Goal: Book appointment/travel/reservation

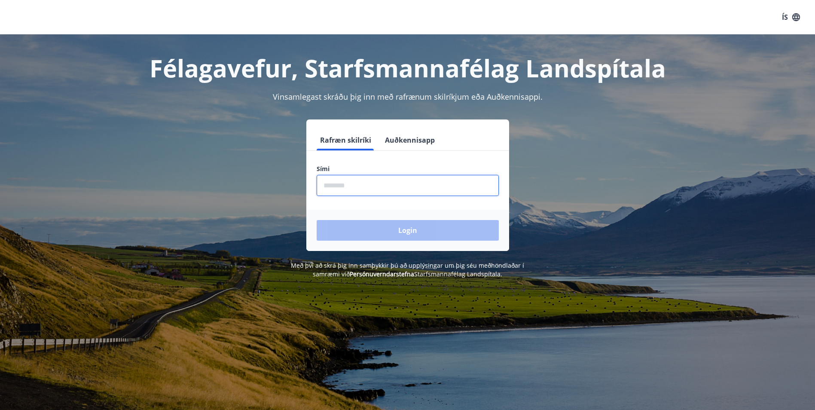
click at [389, 193] on input "phone" at bounding box center [408, 185] width 182 height 21
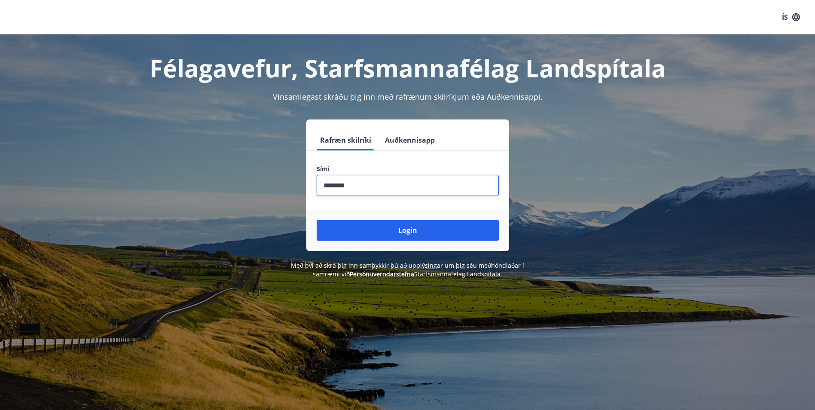
type input "********"
click at [317, 220] on button "Login" at bounding box center [408, 230] width 182 height 21
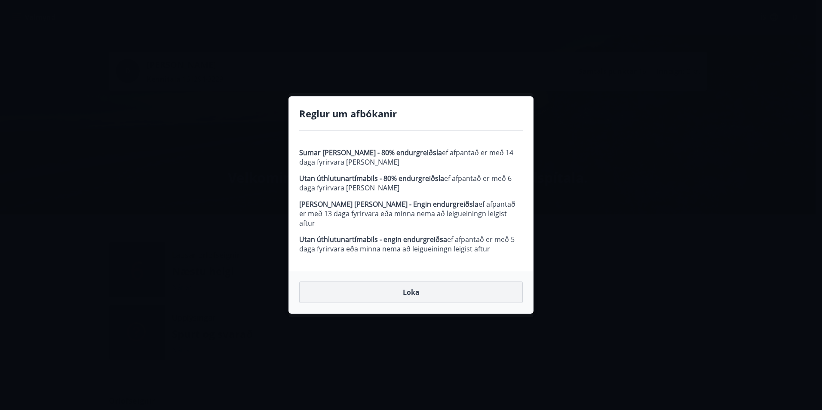
click at [399, 281] on button "Loka" at bounding box center [410, 291] width 223 height 21
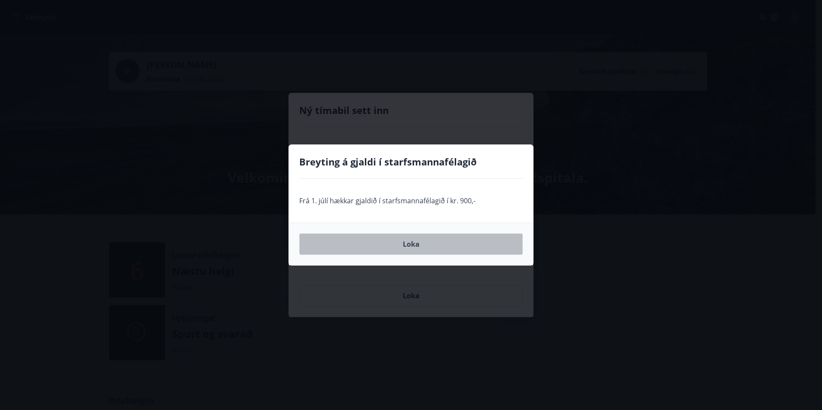
click at [364, 252] on button "Loka" at bounding box center [410, 243] width 223 height 21
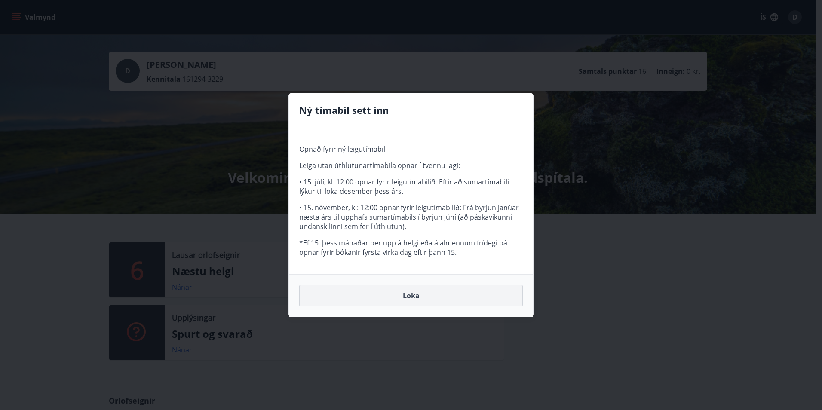
click at [405, 293] on button "Loka" at bounding box center [410, 295] width 223 height 21
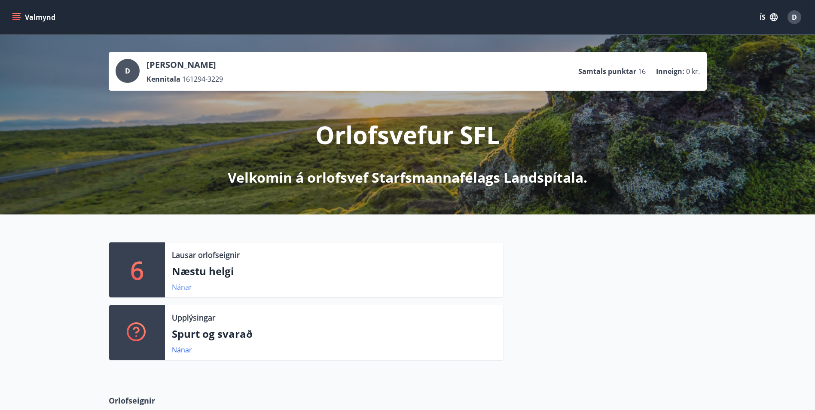
click at [183, 289] on link "Nánar" at bounding box center [182, 286] width 20 height 9
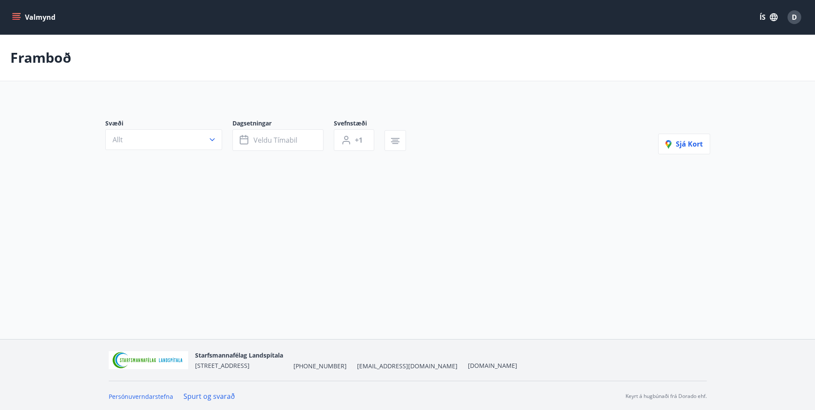
type input "*"
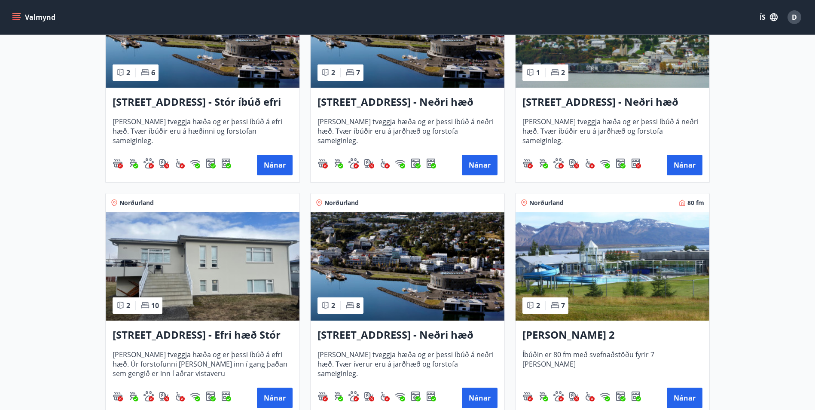
scroll to position [301, 0]
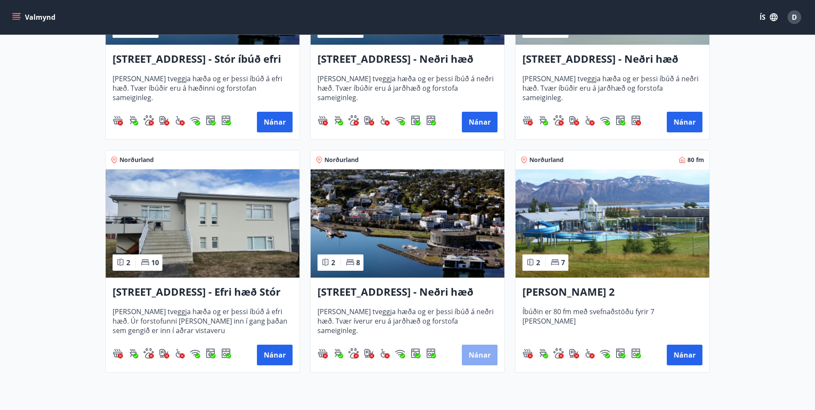
click at [483, 357] on button "Nánar" at bounding box center [480, 355] width 36 height 21
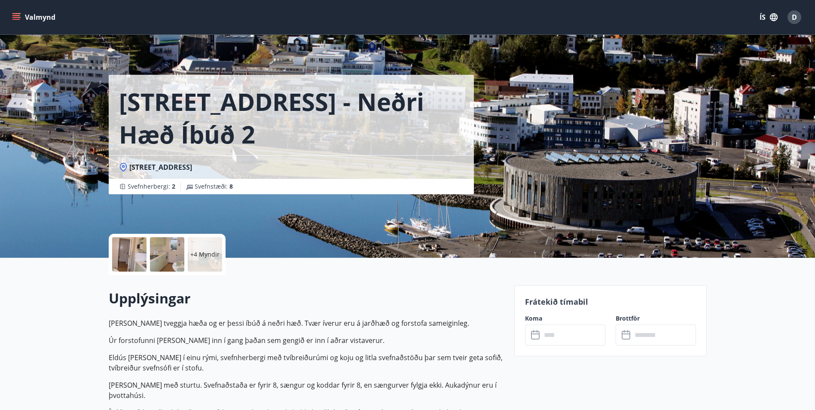
click at [131, 254] on div at bounding box center [129, 254] width 34 height 34
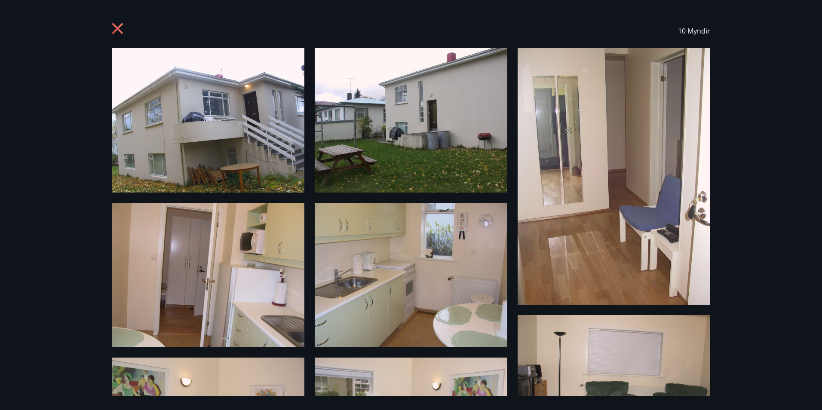
click at [114, 24] on icon at bounding box center [119, 30] width 14 height 14
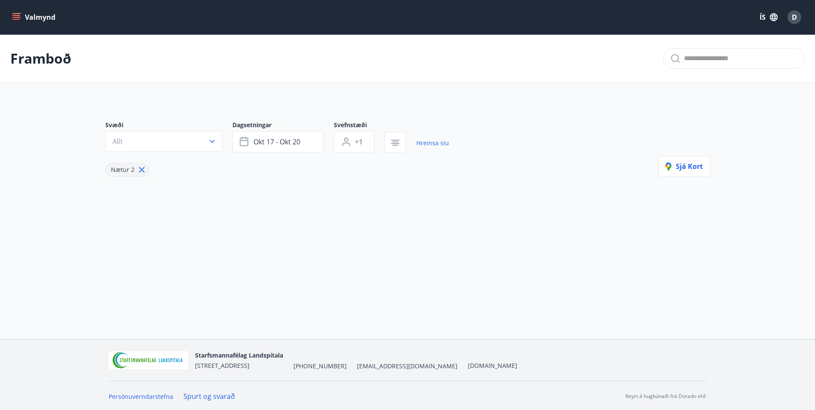
type input "*"
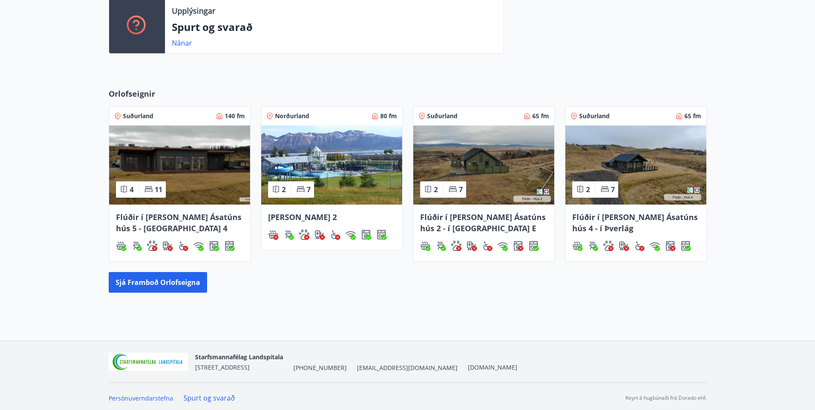
scroll to position [310, 0]
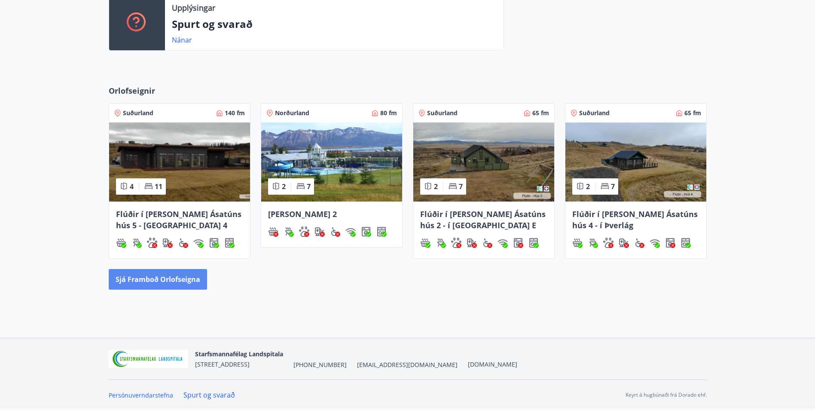
click at [164, 279] on button "Sjá framboð orlofseigna" at bounding box center [158, 279] width 98 height 21
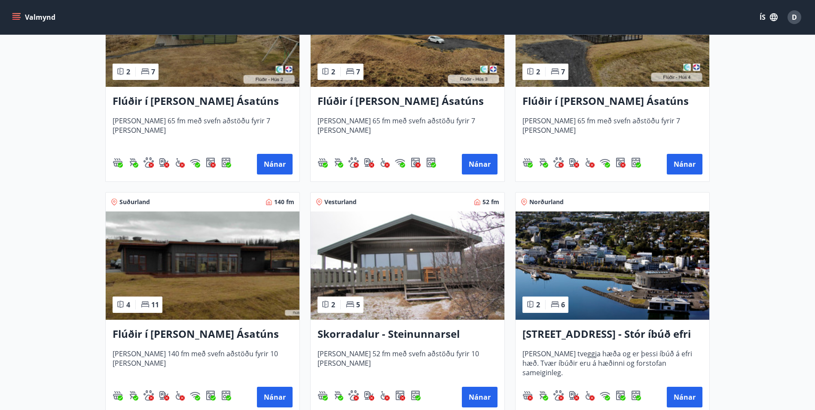
scroll to position [428, 0]
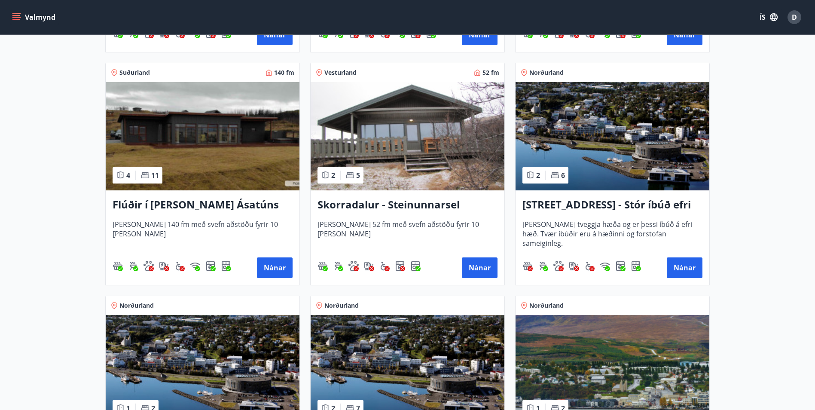
click at [208, 203] on h3 "Flúðir í [PERSON_NAME] Ásatúns hús 5 - [GEOGRAPHIC_DATA] 4" at bounding box center [203, 204] width 180 height 15
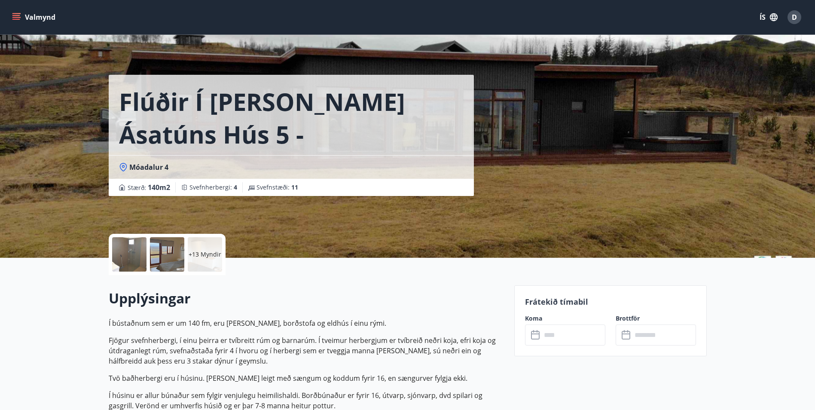
click at [142, 255] on div at bounding box center [129, 254] width 34 height 34
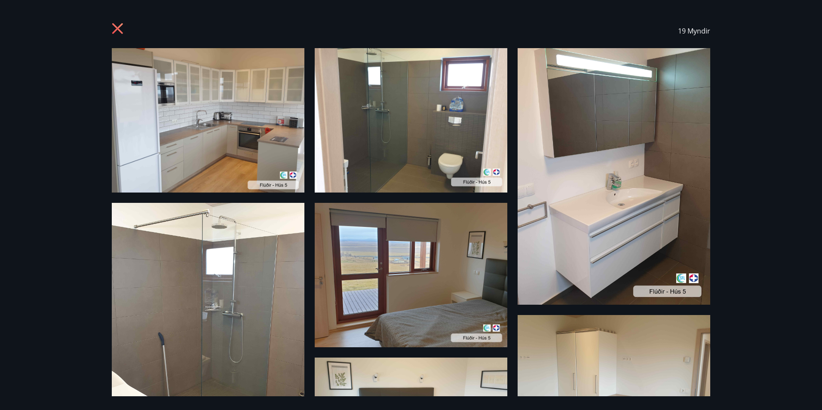
click at [116, 29] on icon at bounding box center [119, 30] width 14 height 14
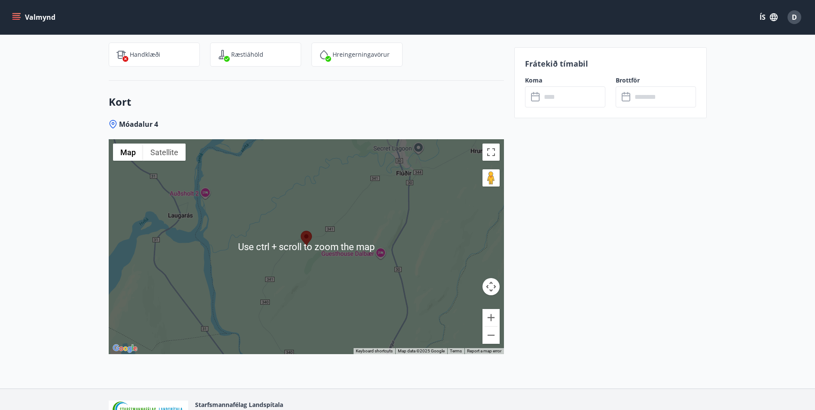
scroll to position [1253, 0]
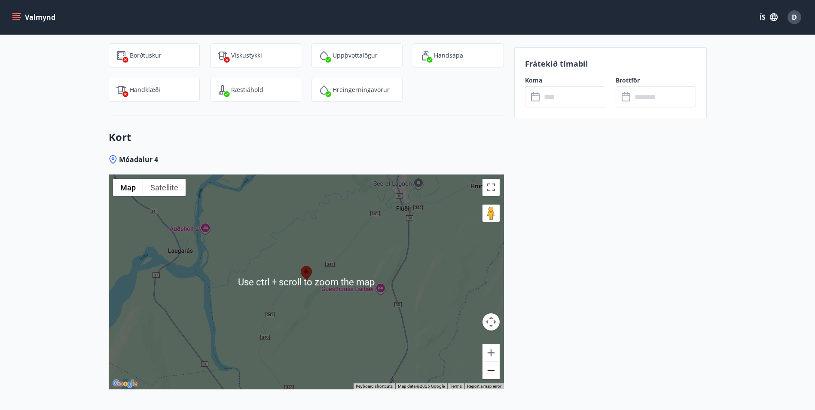
click at [491, 372] on button "Zoom out" at bounding box center [491, 370] width 17 height 17
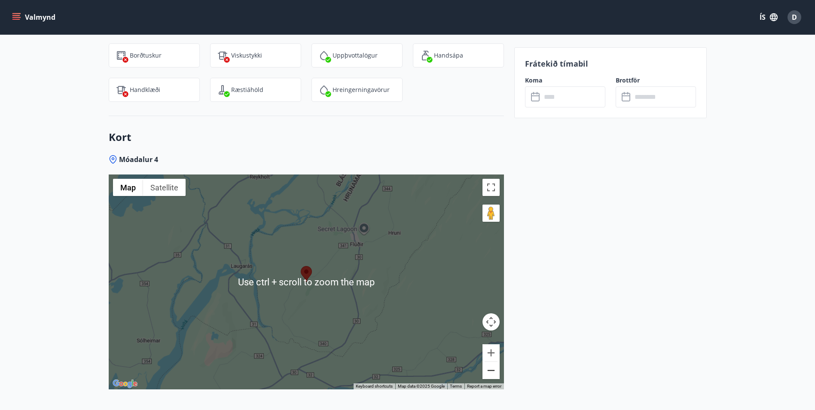
click at [491, 372] on button "Zoom out" at bounding box center [491, 370] width 17 height 17
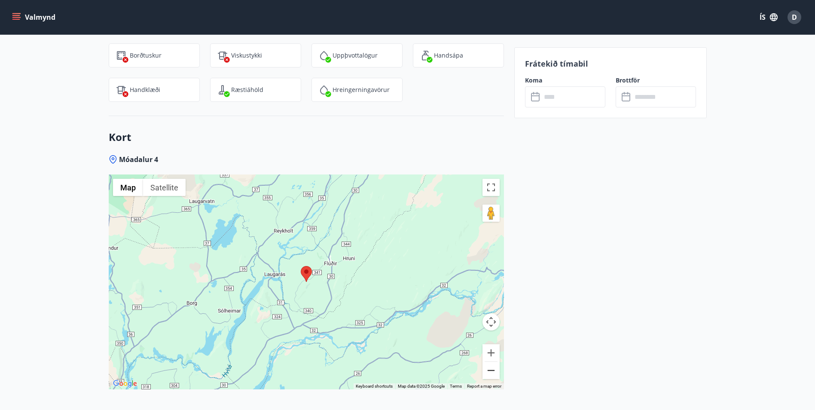
click at [491, 372] on button "Zoom out" at bounding box center [491, 370] width 17 height 17
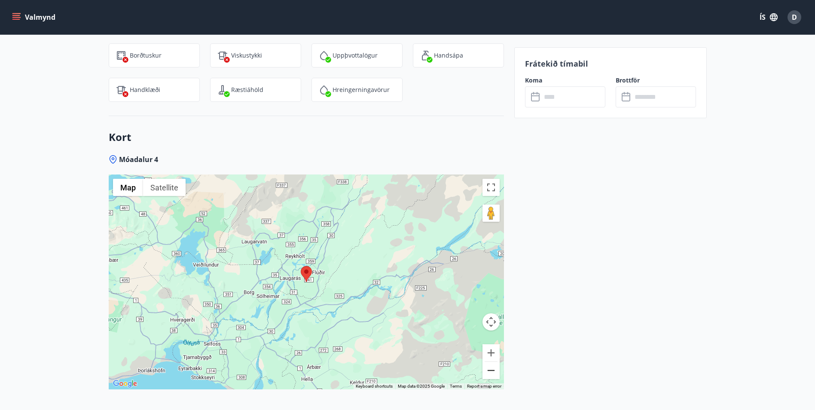
click at [491, 372] on button "Zoom out" at bounding box center [491, 370] width 17 height 17
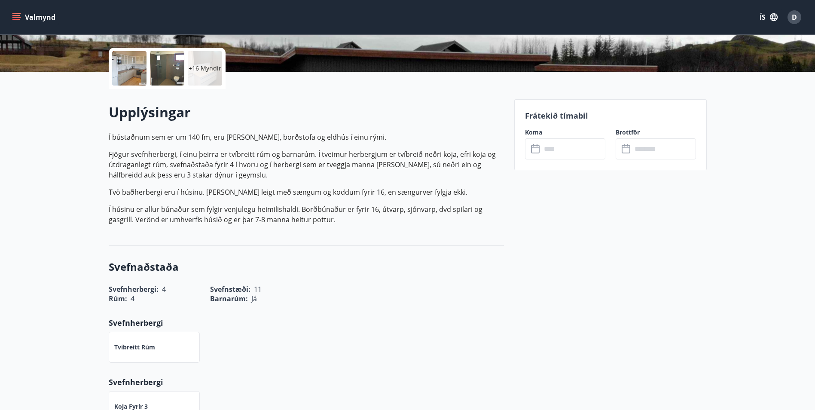
scroll to position [50, 0]
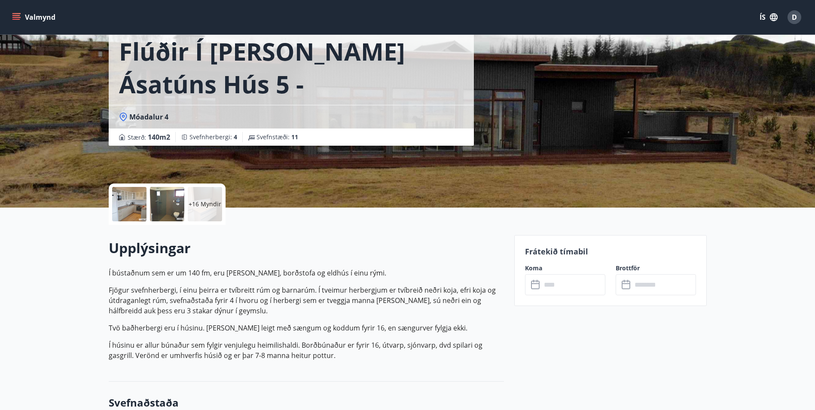
click at [535, 287] on icon at bounding box center [536, 285] width 10 height 10
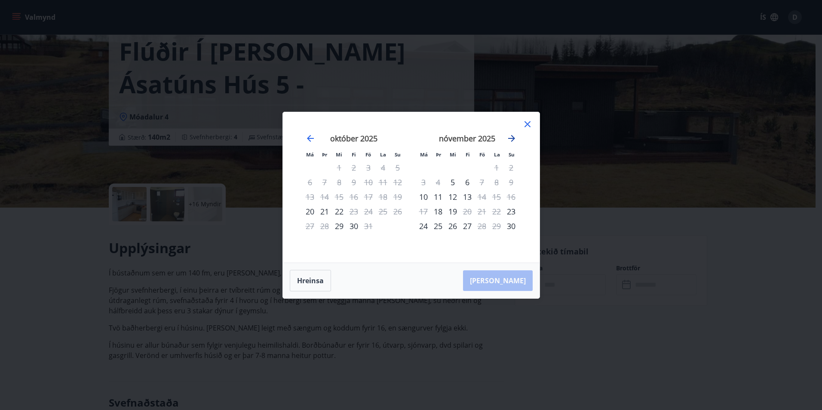
click at [513, 136] on icon "Move forward to switch to the next month." at bounding box center [511, 138] width 10 height 10
click at [439, 195] on div "16" at bounding box center [438, 196] width 15 height 15
click at [440, 195] on div "16" at bounding box center [438, 196] width 15 height 15
click at [422, 198] on div "15" at bounding box center [423, 196] width 15 height 15
click at [327, 212] on div "18" at bounding box center [324, 211] width 15 height 15
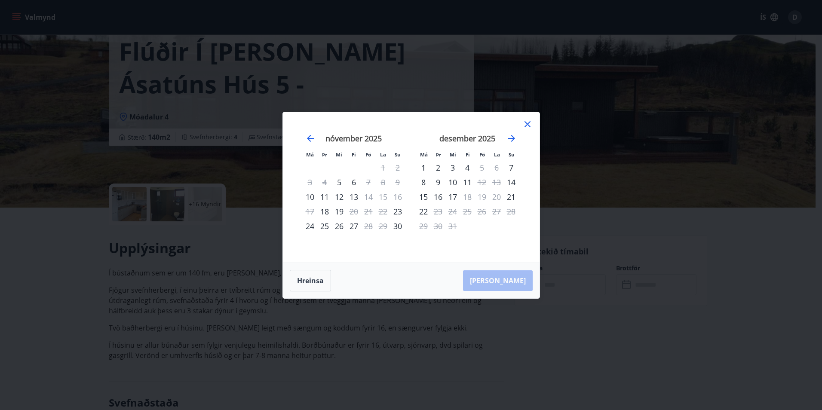
click at [336, 225] on div "26" at bounding box center [339, 226] width 15 height 15
click at [321, 225] on div "25" at bounding box center [324, 226] width 15 height 15
click at [309, 137] on icon "Move backward to switch to the previous month." at bounding box center [310, 138] width 10 height 10
click at [424, 195] on div "10" at bounding box center [423, 196] width 15 height 15
click at [527, 126] on icon at bounding box center [527, 124] width 10 height 10
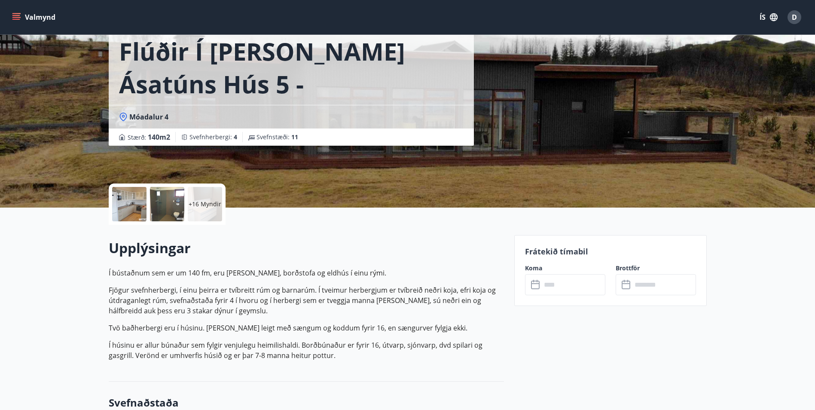
click at [530, 286] on div "​ ​" at bounding box center [565, 284] width 80 height 21
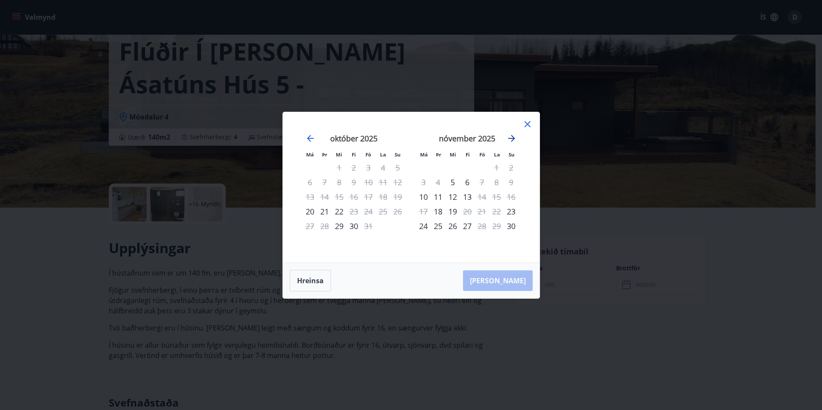
click at [513, 136] on icon "Move forward to switch to the next month." at bounding box center [511, 138] width 10 height 10
click at [523, 126] on icon at bounding box center [527, 124] width 10 height 10
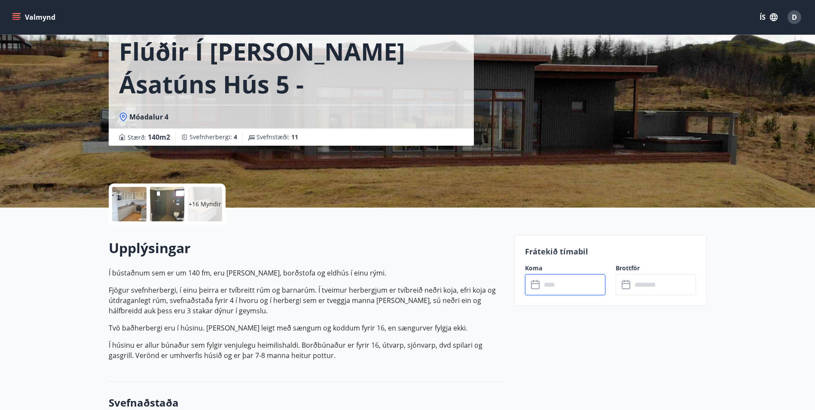
click at [556, 288] on input "text" at bounding box center [573, 284] width 64 height 21
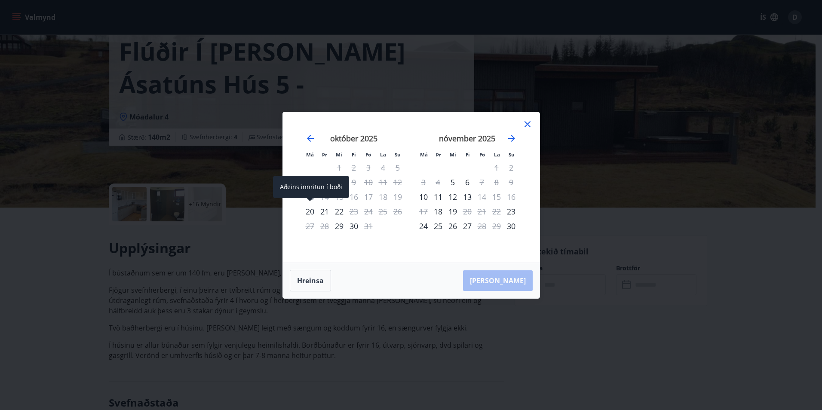
click at [308, 214] on div "20" at bounding box center [309, 211] width 15 height 15
click at [342, 212] on div "22" at bounding box center [339, 211] width 15 height 15
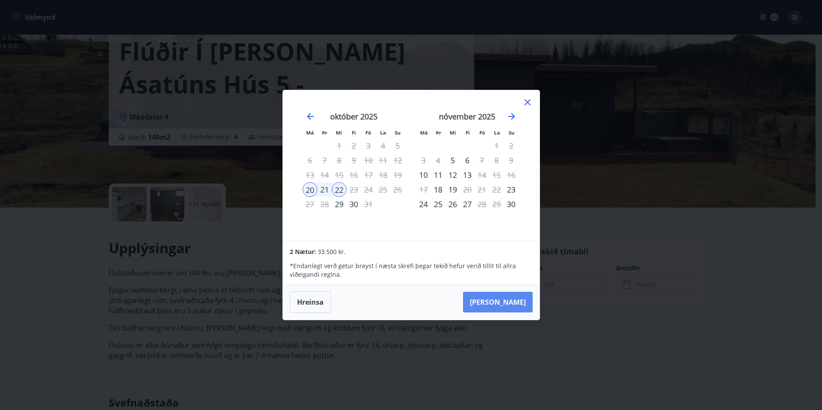
click at [504, 298] on button "[PERSON_NAME]" at bounding box center [498, 302] width 70 height 21
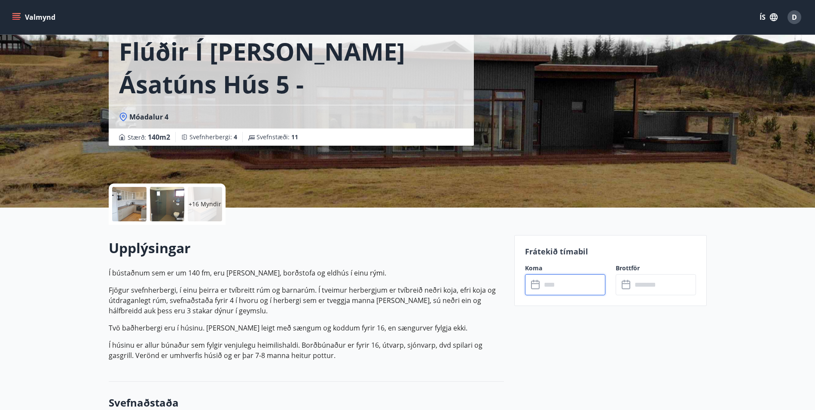
type input "******"
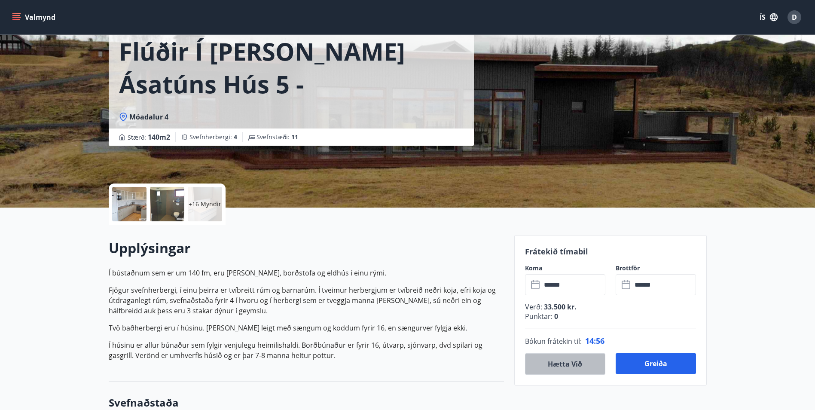
click at [556, 358] on button "Hætta við" at bounding box center [565, 363] width 80 height 21
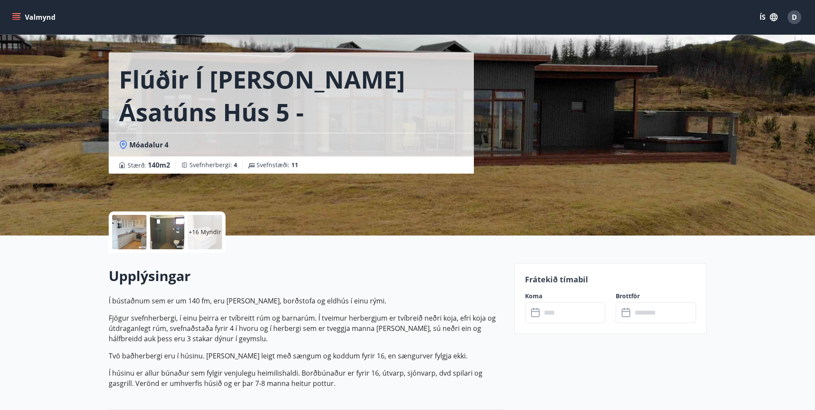
scroll to position [0, 0]
